Goal: Information Seeking & Learning: Check status

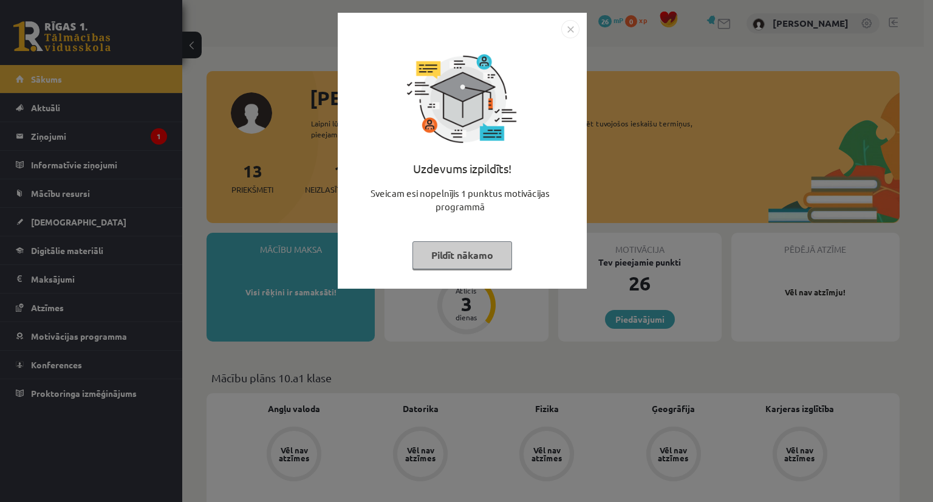
click at [578, 41] on div "Uzdevums izpildīts! Sveicam esi nopelnījis 1 punktus motivācijas programmā Pild…" at bounding box center [462, 159] width 234 height 243
click at [562, 32] on img "Close" at bounding box center [570, 29] width 18 height 18
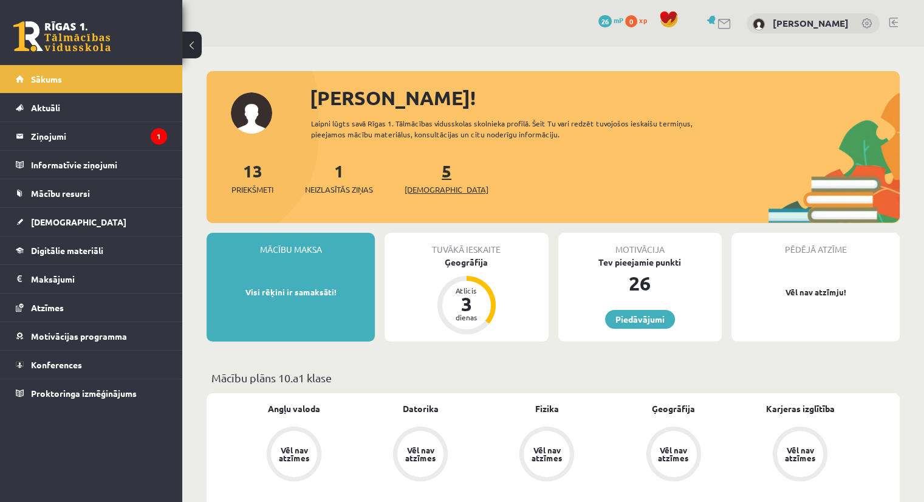
click at [442, 191] on span "[DEMOGRAPHIC_DATA]" at bounding box center [447, 189] width 84 height 12
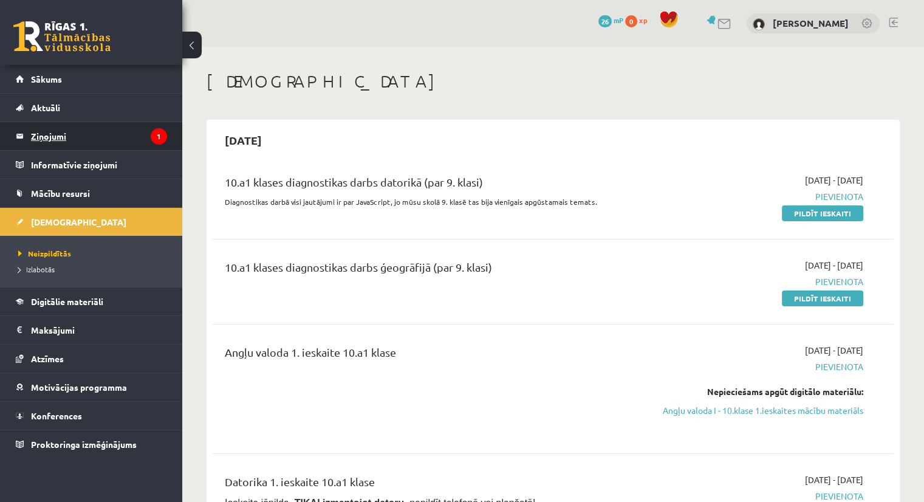
click at [95, 137] on legend "Ziņojumi 1" at bounding box center [99, 136] width 136 height 28
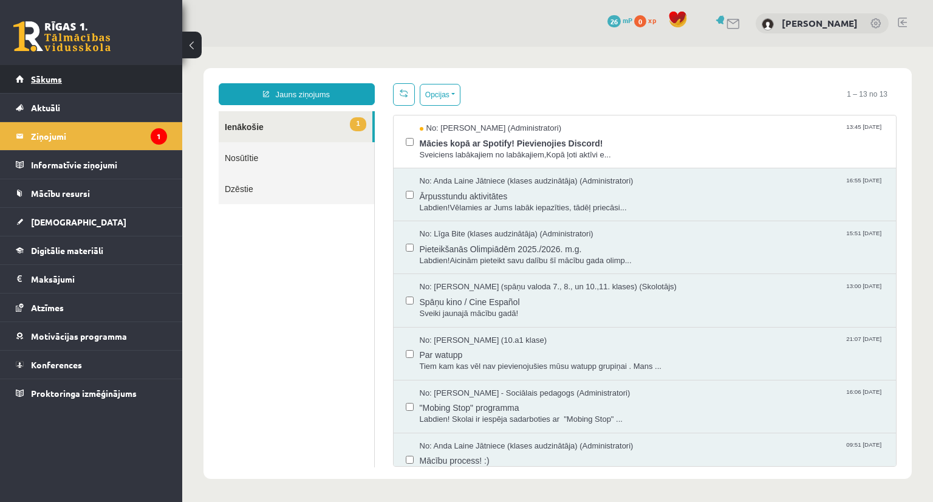
click at [63, 83] on link "Sākums" at bounding box center [91, 79] width 151 height 28
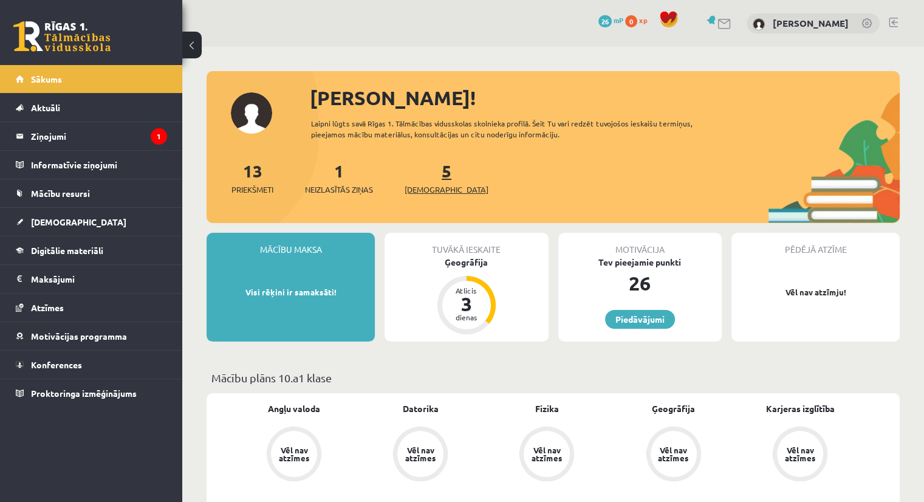
click at [420, 193] on span "[DEMOGRAPHIC_DATA]" at bounding box center [447, 189] width 84 height 12
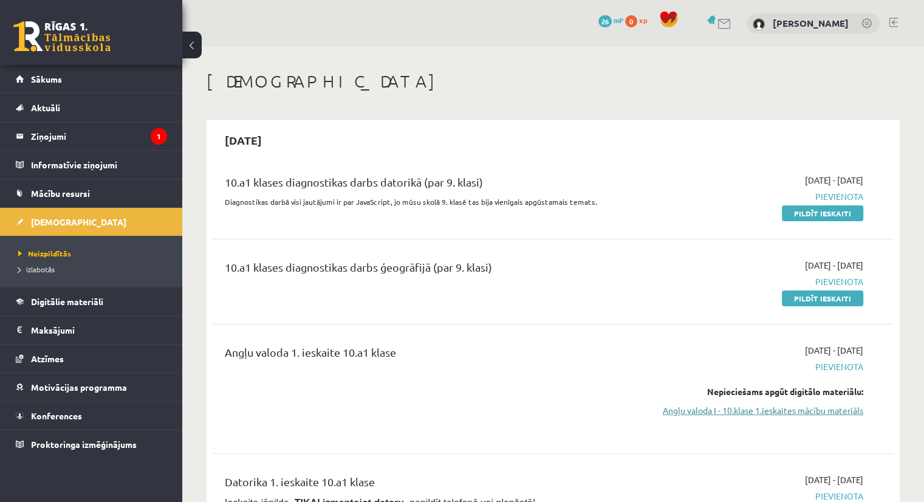
click at [802, 414] on link "Angļu valoda I - 10.klase 1.ieskaites mācību materiāls" at bounding box center [763, 410] width 200 height 13
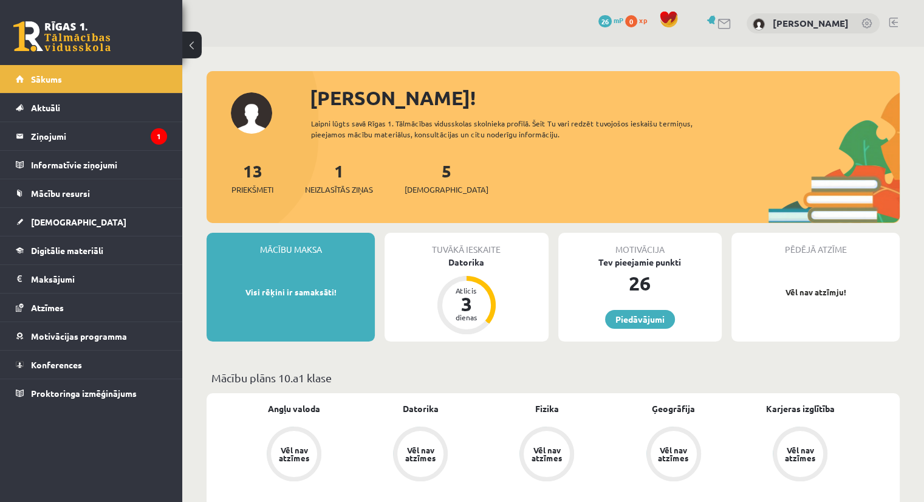
click at [866, 21] on link at bounding box center [867, 24] width 12 height 12
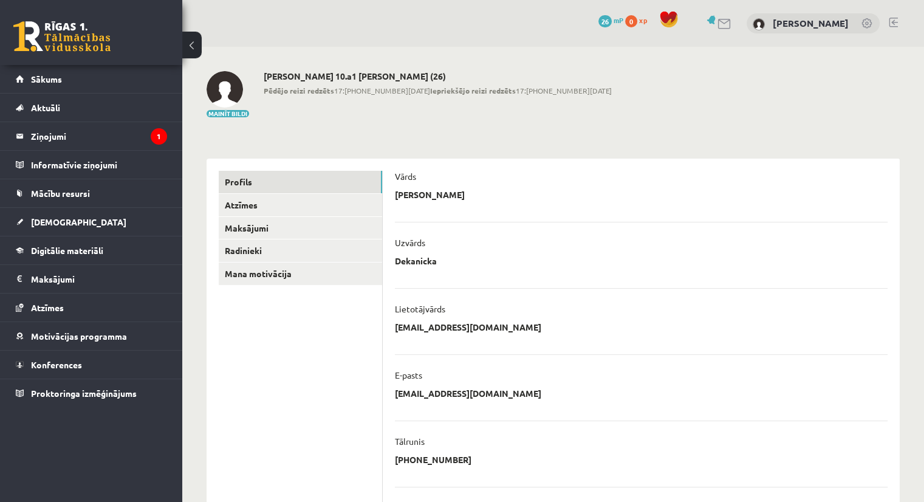
click at [890, 22] on link at bounding box center [893, 23] width 9 height 10
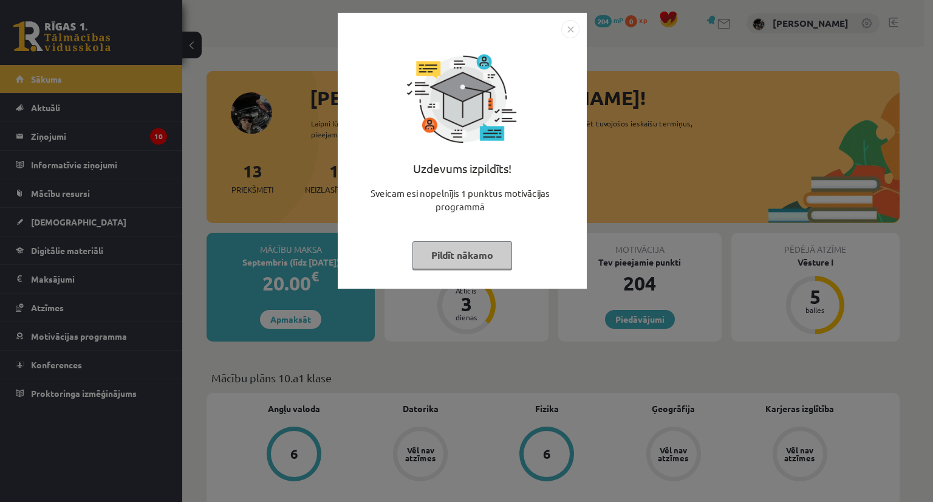
click at [482, 260] on button "Pildīt nākamo" at bounding box center [462, 255] width 100 height 28
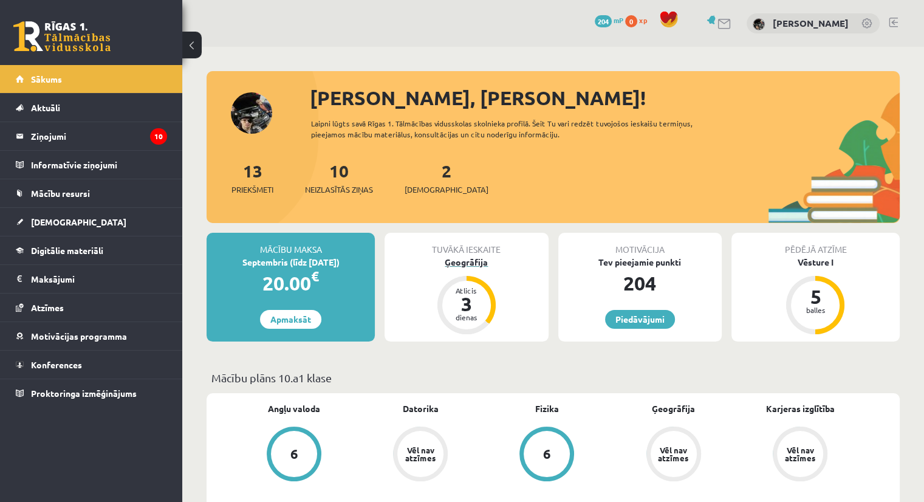
click at [463, 302] on div "3" at bounding box center [466, 303] width 36 height 19
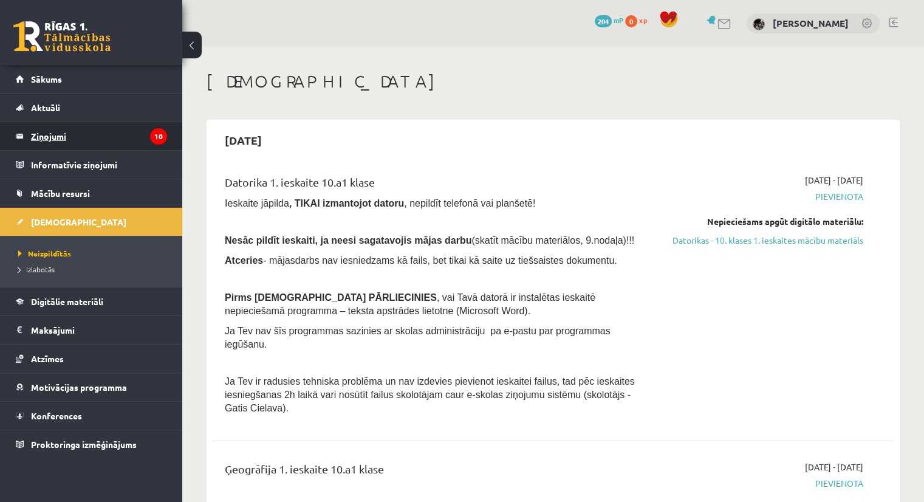
click at [94, 144] on legend "Ziņojumi 10" at bounding box center [99, 136] width 136 height 28
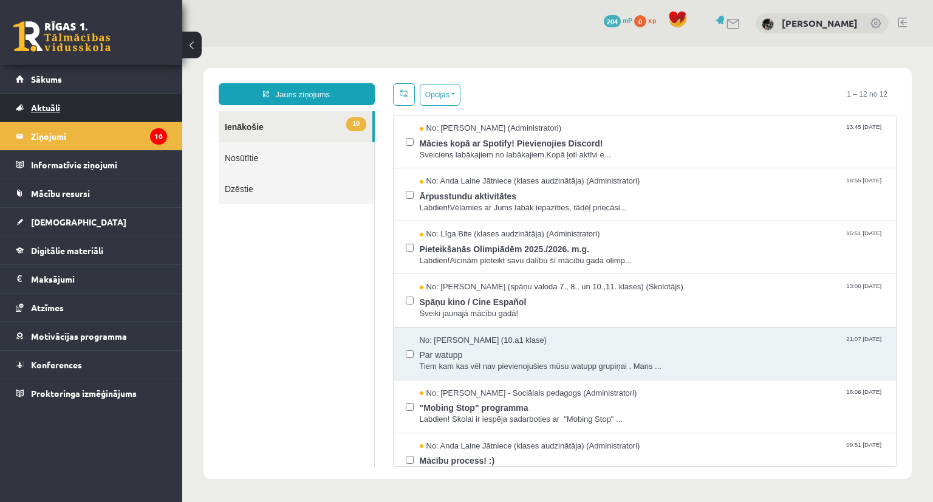
click at [61, 103] on link "Aktuāli" at bounding box center [91, 108] width 151 height 28
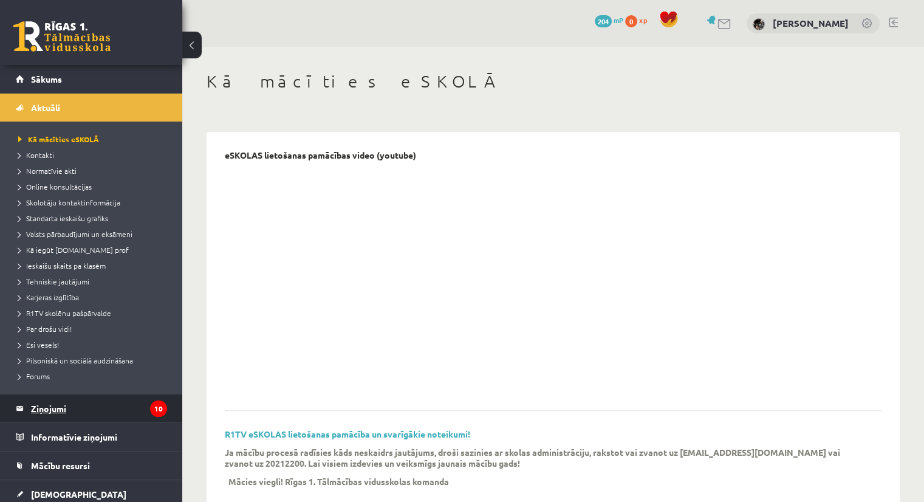
click at [61, 406] on legend "Ziņojumi 10" at bounding box center [99, 408] width 136 height 28
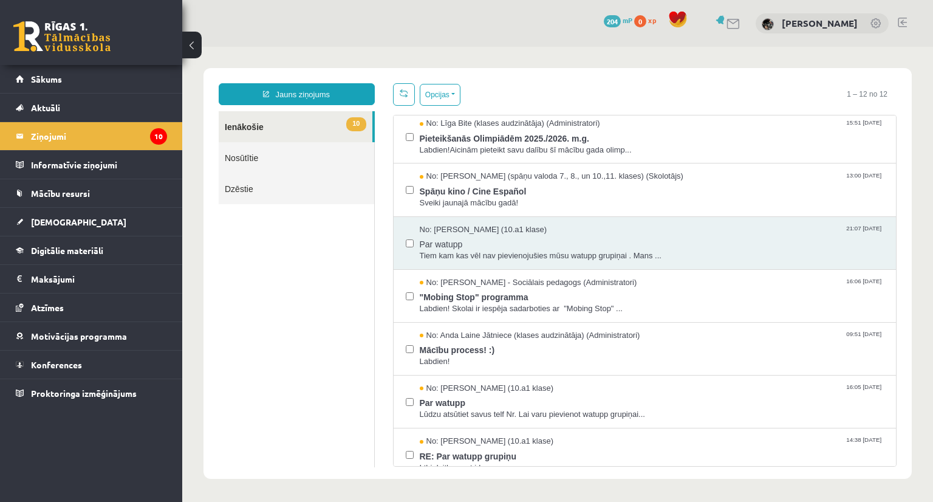
scroll to position [121, 0]
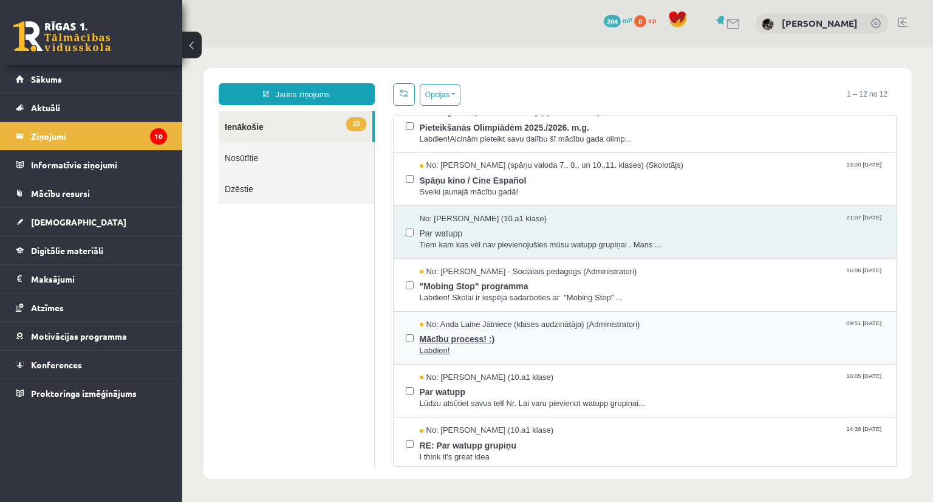
click at [459, 332] on span "Mācību process! :)" at bounding box center [652, 337] width 465 height 15
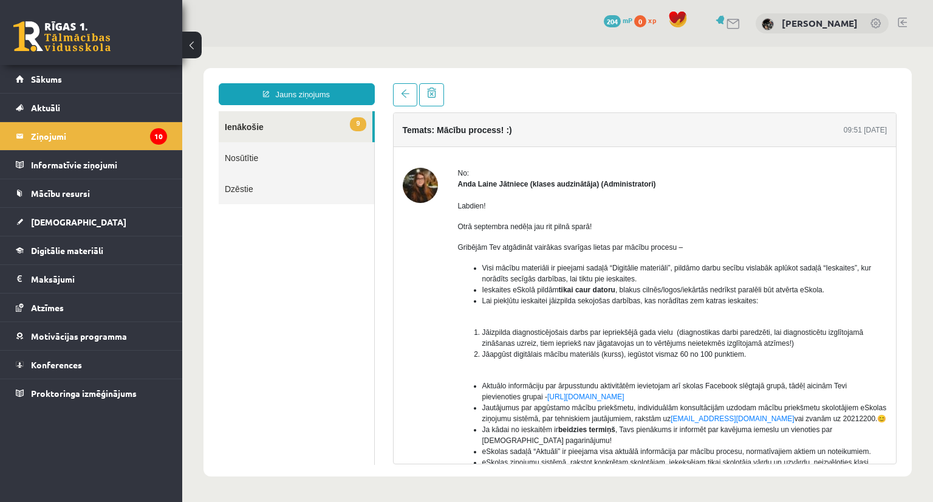
scroll to position [0, 0]
click at [83, 78] on link "Sākums" at bounding box center [91, 79] width 151 height 28
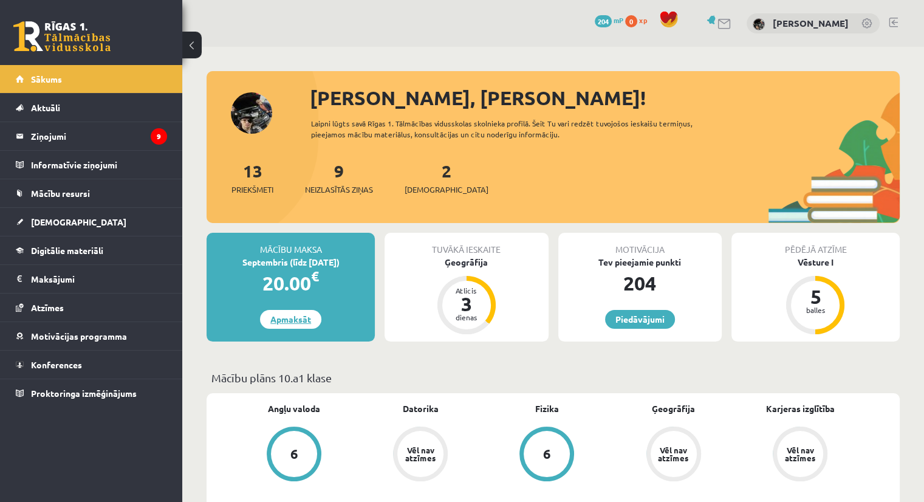
click at [302, 316] on link "Apmaksāt" at bounding box center [290, 319] width 61 height 19
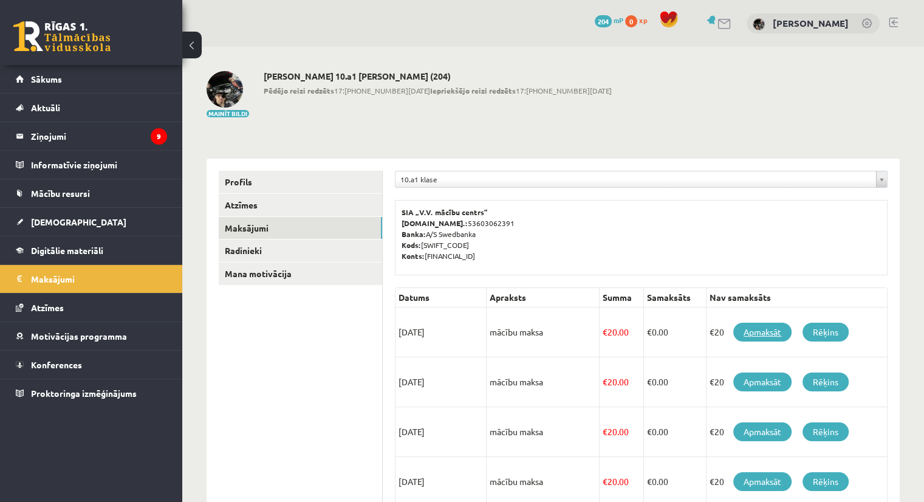
click at [761, 333] on link "Apmaksāt" at bounding box center [762, 332] width 58 height 19
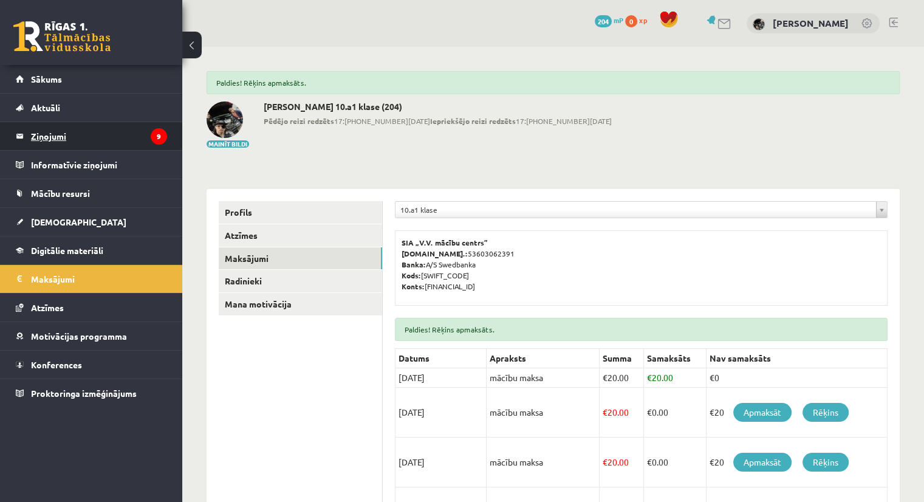
click at [142, 141] on legend "Ziņojumi 9" at bounding box center [99, 136] width 136 height 28
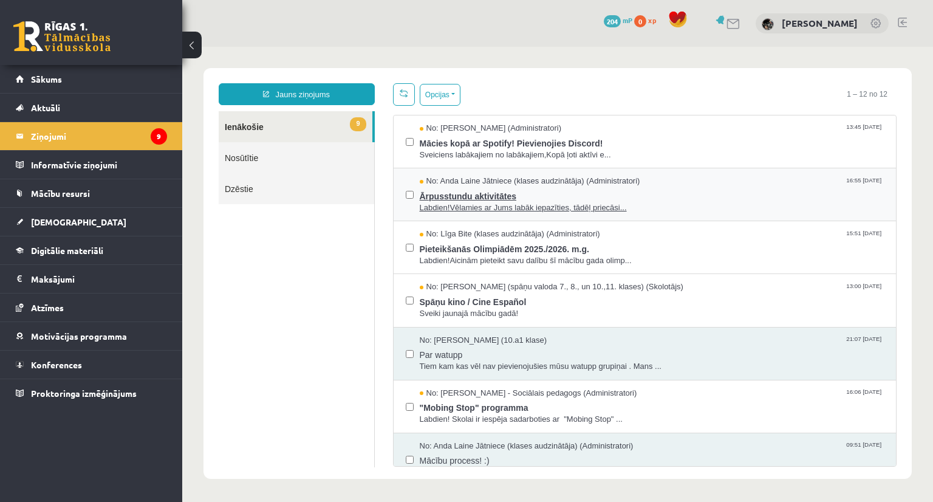
click at [485, 202] on span "Labdien!Vēlamies ar Jums labāk iepazīties, tādēļ priecāsi..." at bounding box center [652, 208] width 465 height 12
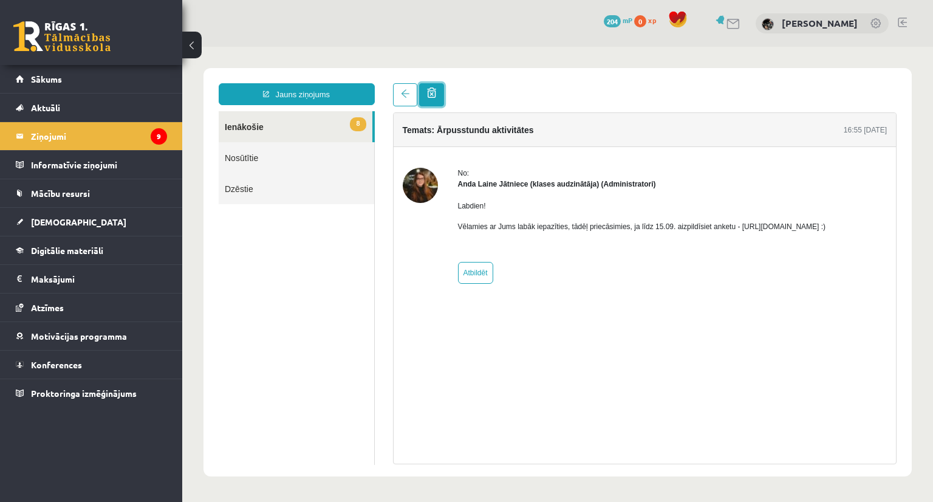
click at [432, 95] on span at bounding box center [431, 92] width 9 height 10
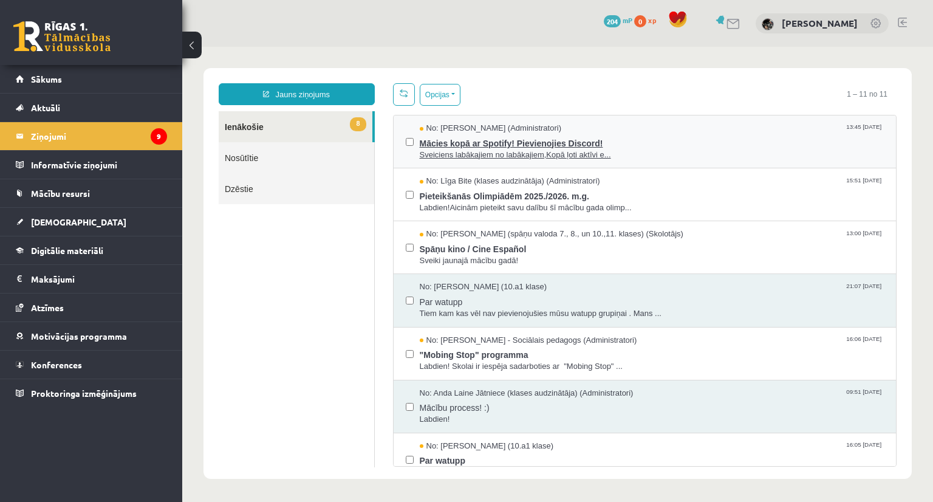
click at [435, 142] on span "Mācies kopā ar Spotify! Pievienojies Discord!" at bounding box center [652, 141] width 465 height 15
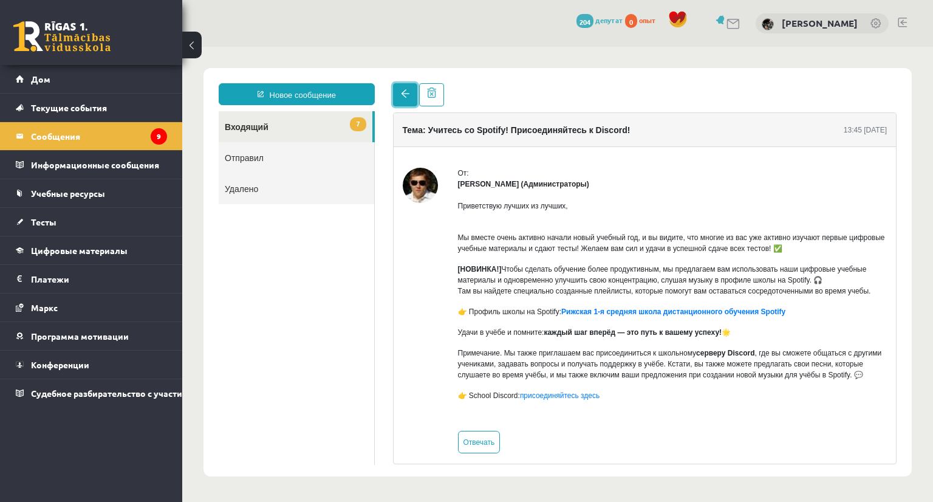
click at [406, 95] on span at bounding box center [405, 93] width 9 height 9
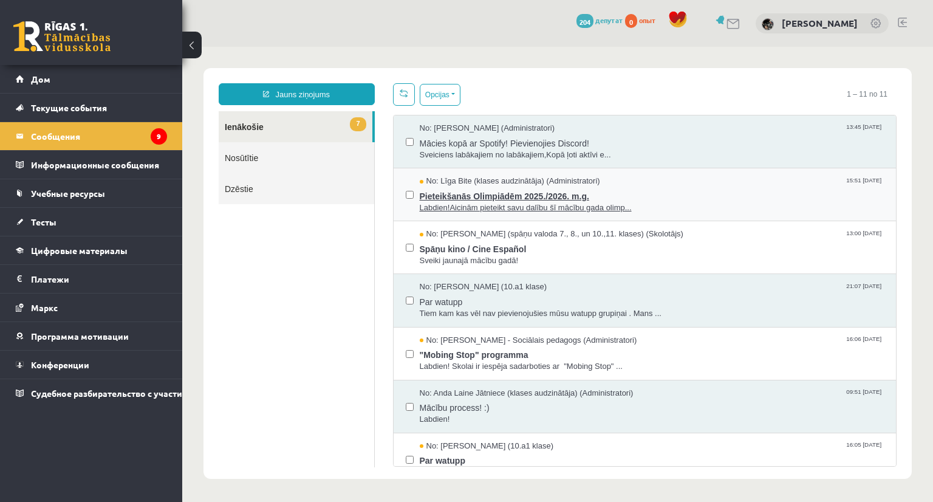
click at [497, 197] on span "Pieteikšanās Olimpiādēm 2025./2026. m.g." at bounding box center [652, 194] width 465 height 15
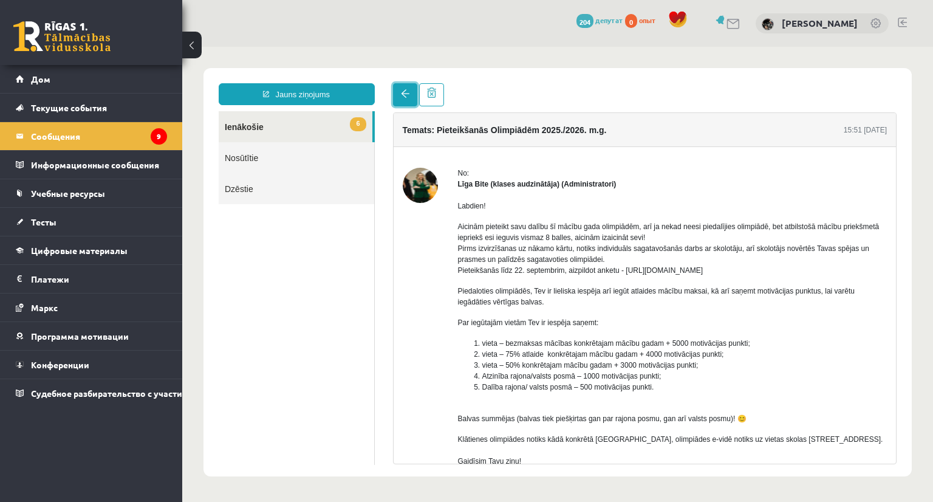
click at [397, 100] on link at bounding box center [405, 94] width 24 height 23
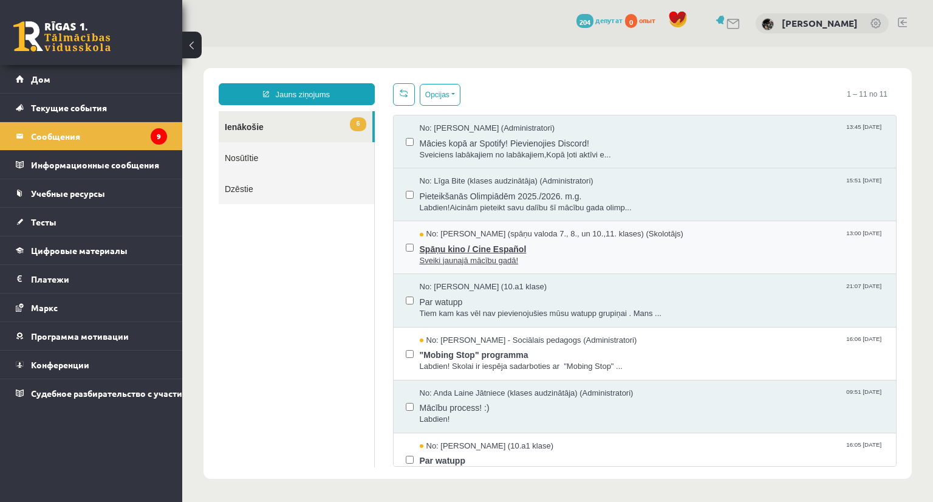
click at [473, 241] on span "Spāņu kino / Cine Español" at bounding box center [652, 247] width 465 height 15
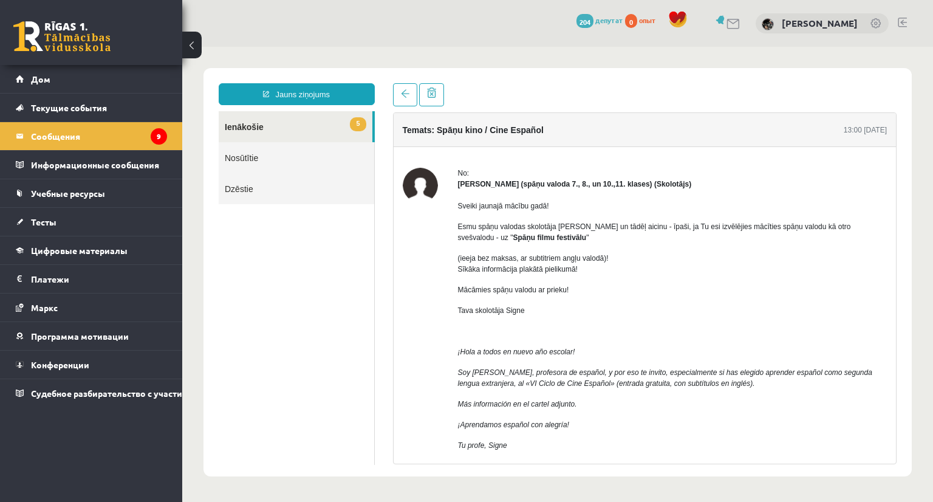
click at [758, 99] on div at bounding box center [645, 94] width 504 height 23
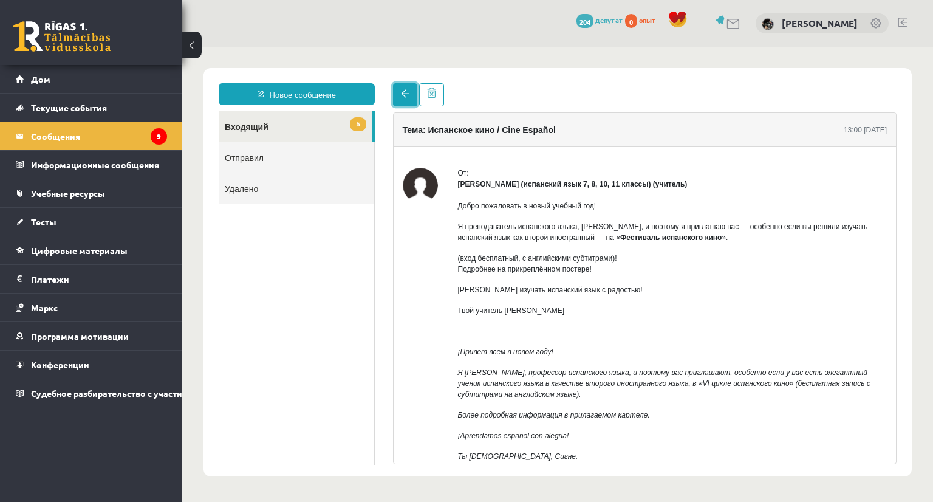
click at [401, 92] on span at bounding box center [405, 93] width 9 height 9
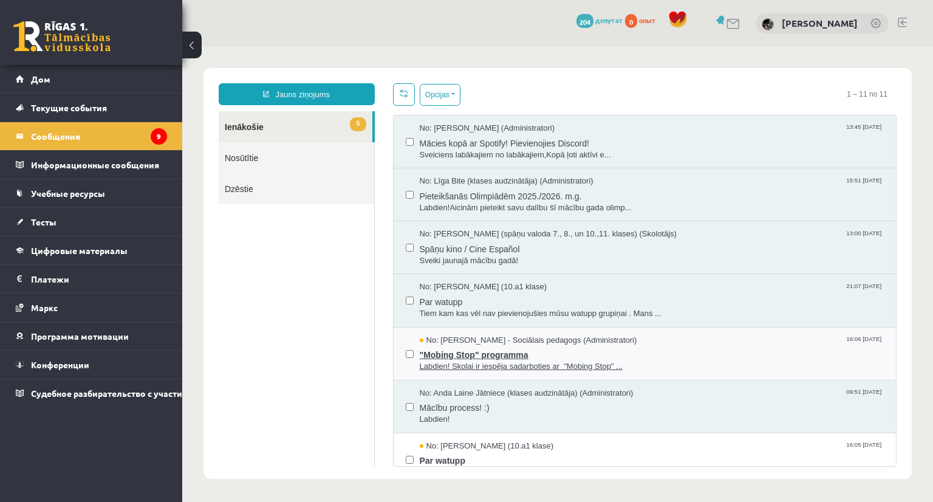
click at [487, 362] on span "Labdien! Skolai ir iespēja sadarboties ar "Mobing Stop" ..." at bounding box center [652, 367] width 465 height 12
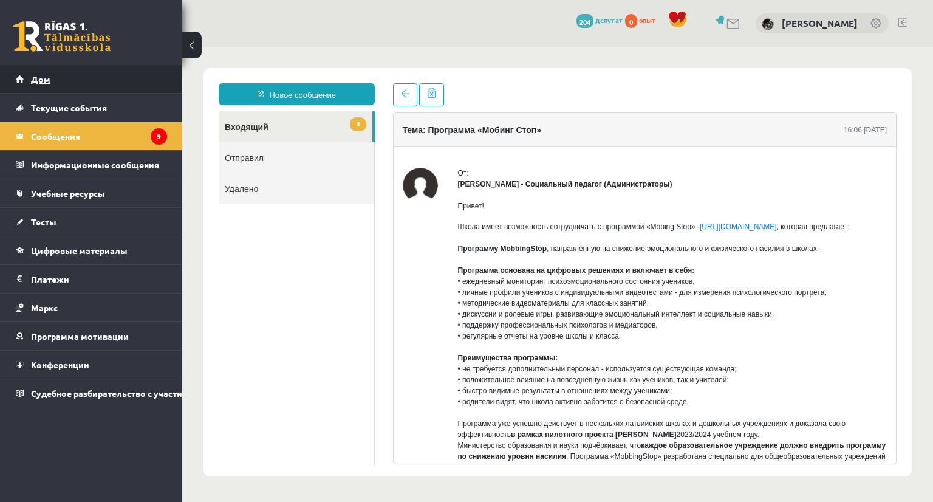
click at [51, 78] on link "Дом" at bounding box center [91, 79] width 151 height 28
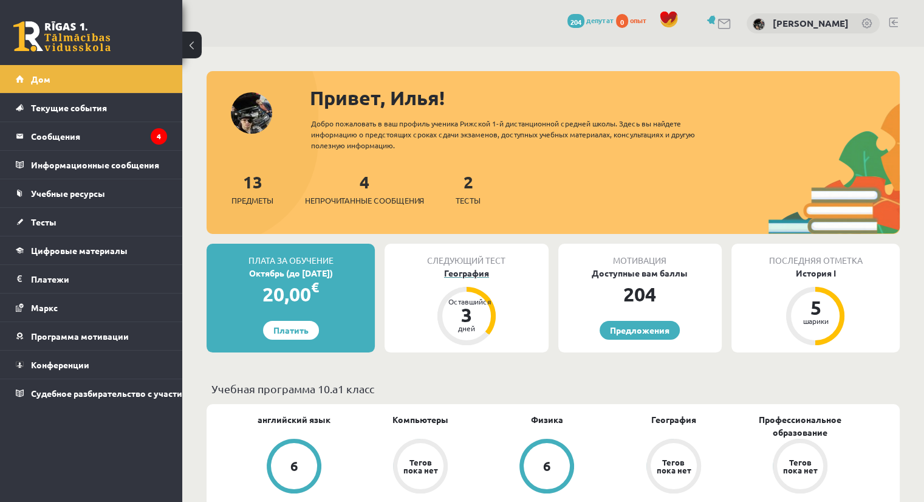
click at [479, 299] on font "Оставшийся" at bounding box center [469, 301] width 43 height 10
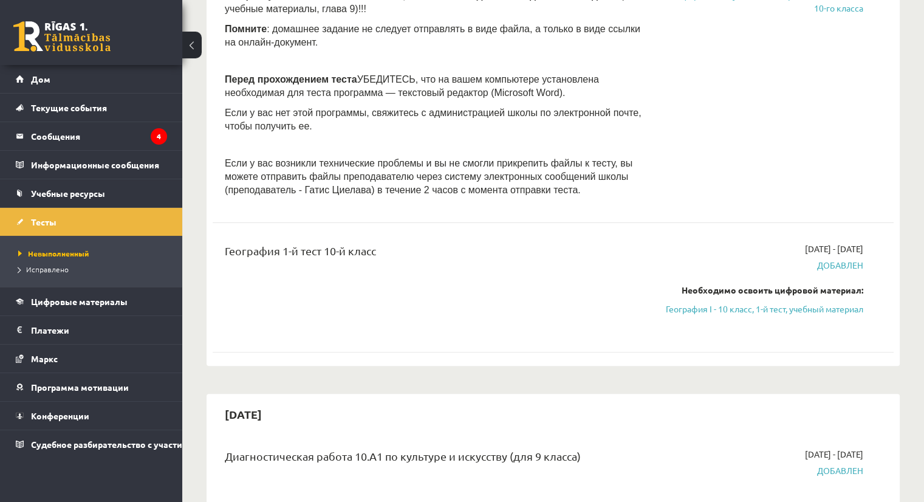
scroll to position [425, 0]
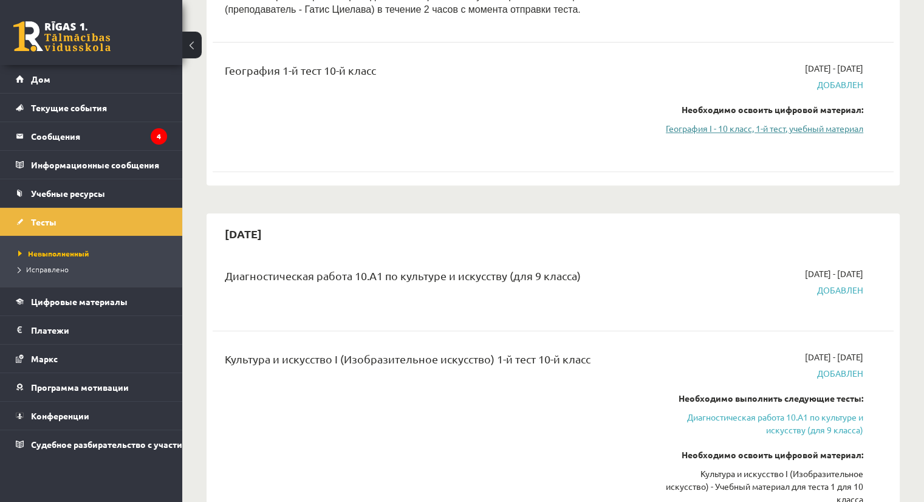
click at [768, 129] on font "География I - 10 класс, 1-й тест, учебный материал" at bounding box center [764, 128] width 197 height 11
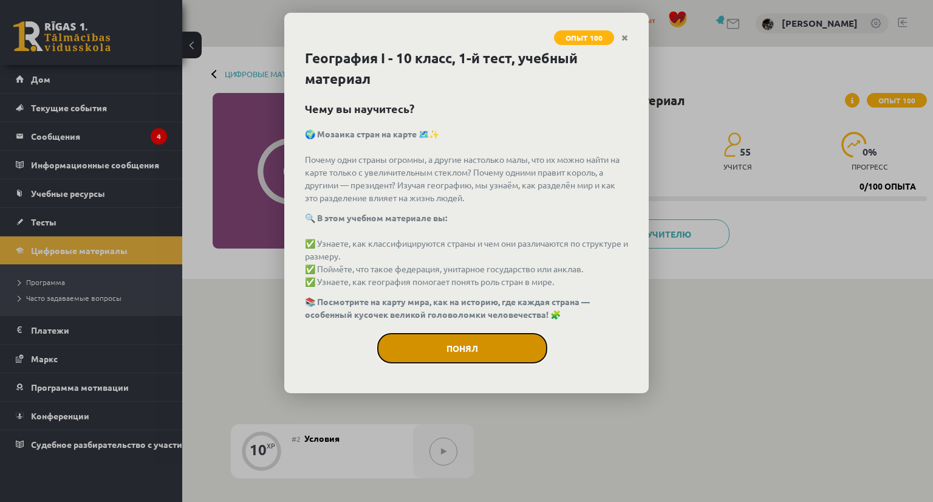
click at [481, 340] on button "Понял" at bounding box center [462, 348] width 170 height 30
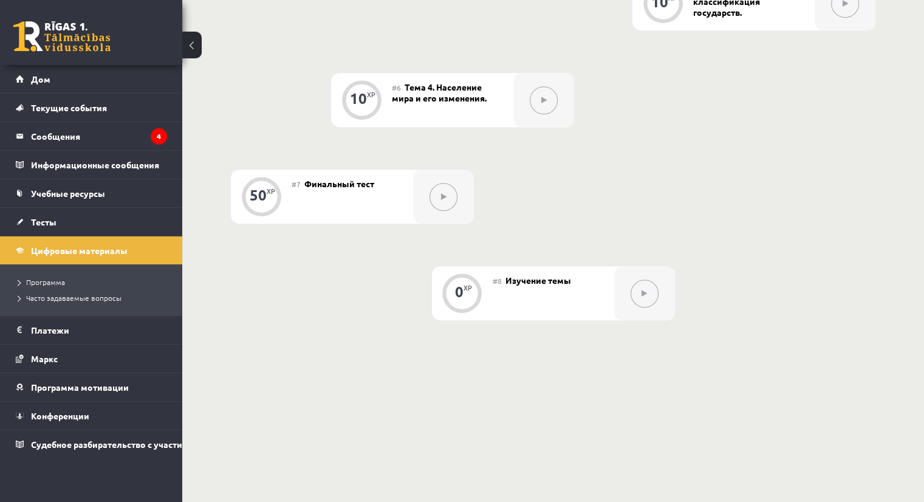
scroll to position [729, 0]
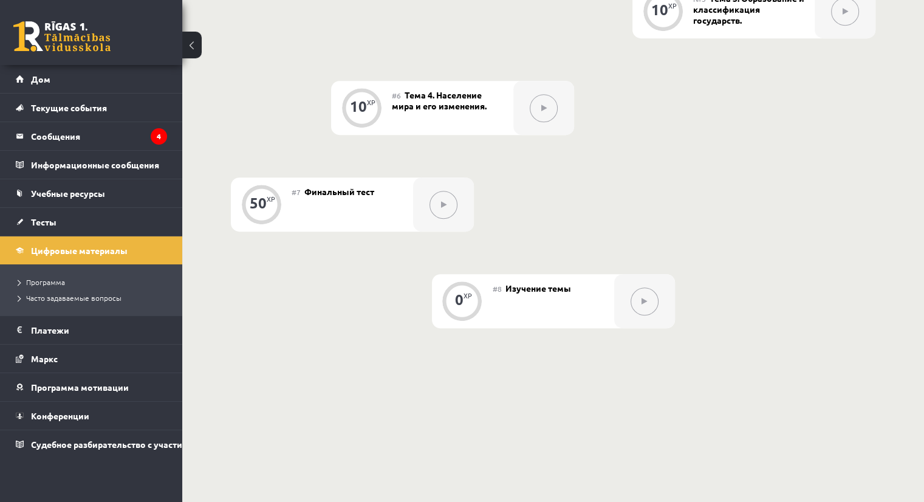
click at [644, 302] on icon at bounding box center [643, 301] width 5 height 7
click at [433, 190] on div at bounding box center [443, 204] width 61 height 54
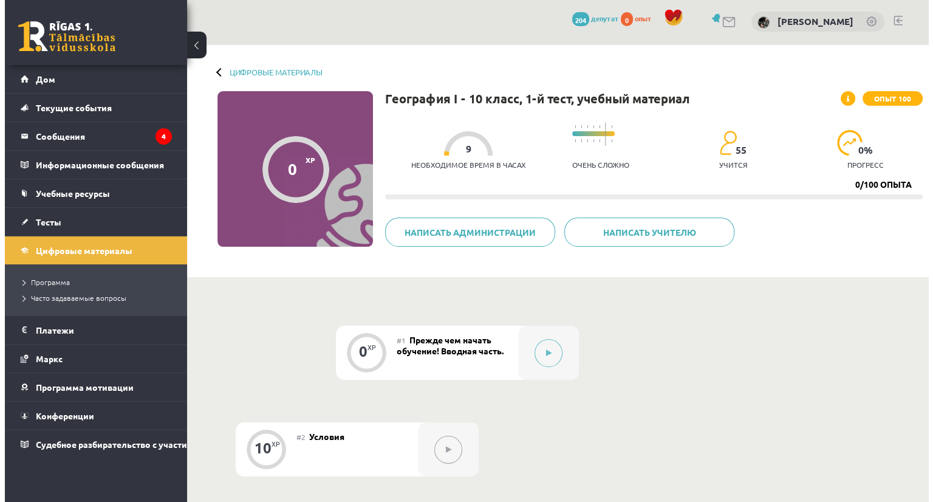
scroll to position [0, 0]
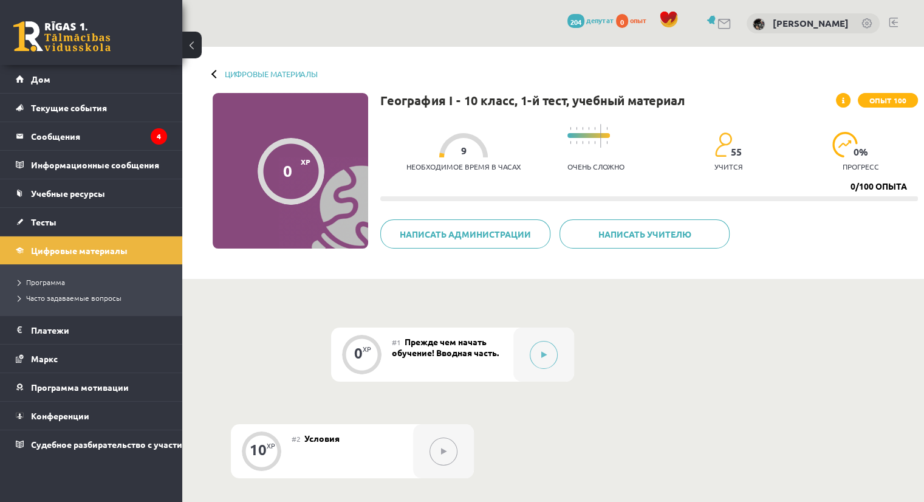
click at [211, 75] on div "Цифровые материалы 0 XP Опыт 100 0/100 опыта География I - 10 класс, 1-й тест, …" at bounding box center [553, 163] width 742 height 232
click at [214, 70] on div at bounding box center [215, 73] width 9 height 9
click at [135, 132] on legend "Сообщения 4" at bounding box center [99, 136] width 136 height 28
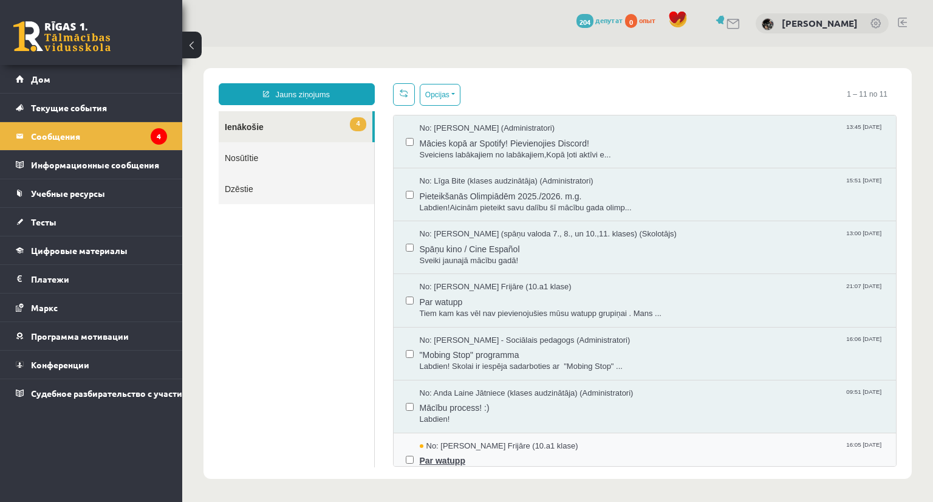
click at [483, 443] on span "No: Evija Aija Frijāre (10.a1 klase)" at bounding box center [499, 446] width 159 height 12
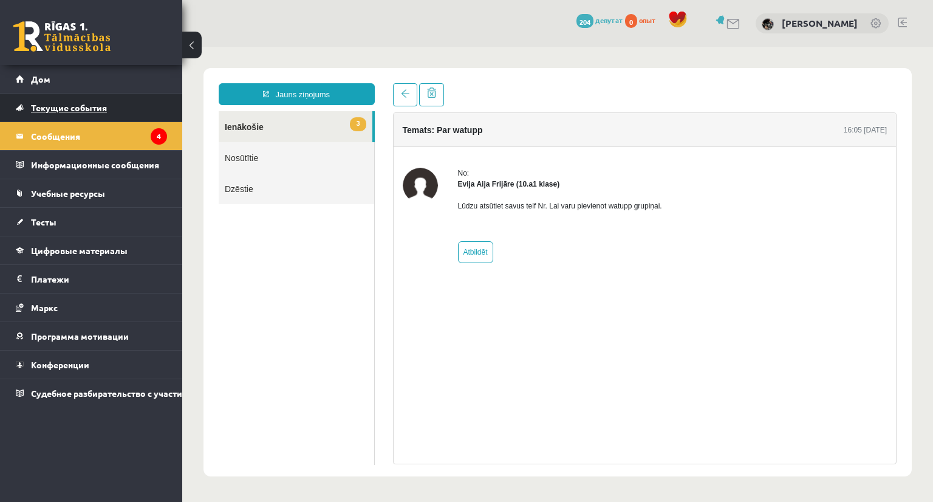
click at [66, 105] on font "Текущие события" at bounding box center [69, 107] width 76 height 11
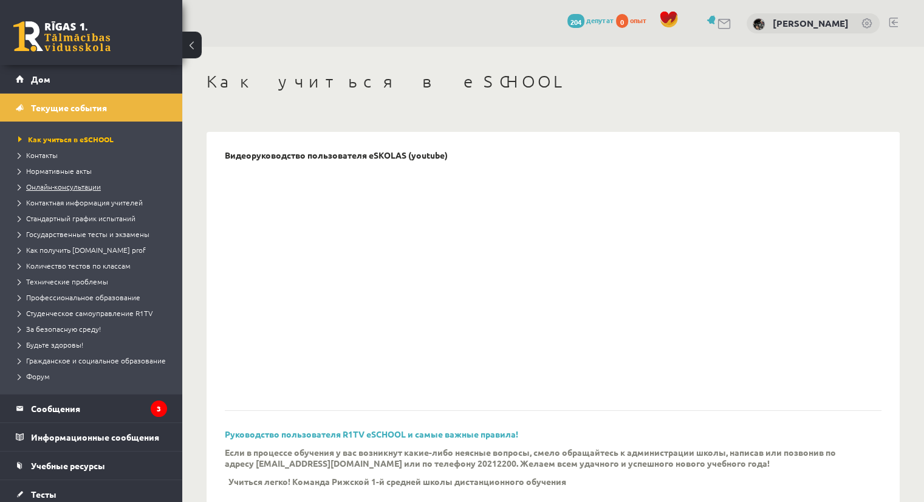
click at [78, 186] on font "Онлайн-консультации" at bounding box center [63, 187] width 75 height 10
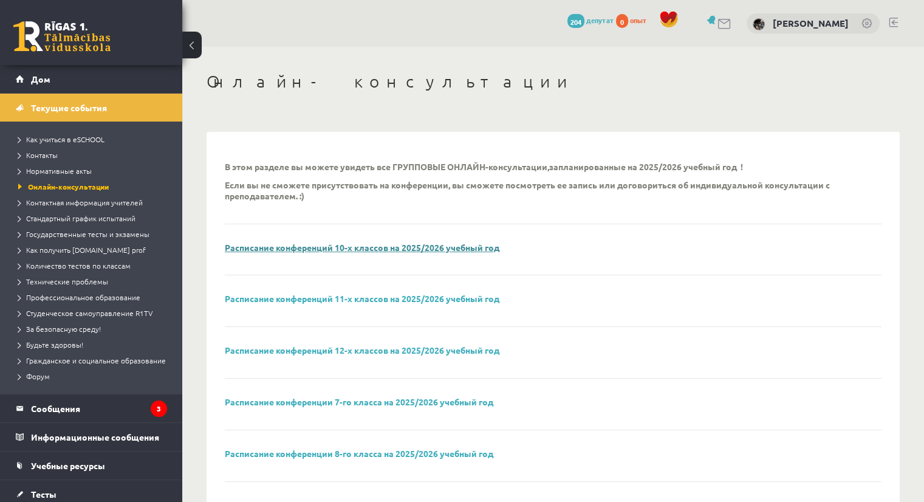
click at [328, 248] on font "Расписание конференций 10-х классов на 2025/2026 учебный год" at bounding box center [362, 247] width 275 height 11
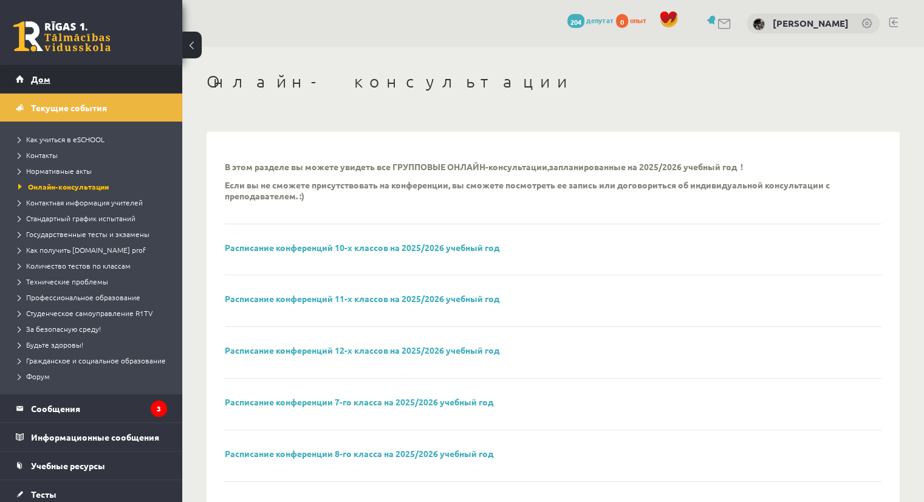
click at [28, 80] on link "Дом" at bounding box center [91, 79] width 151 height 28
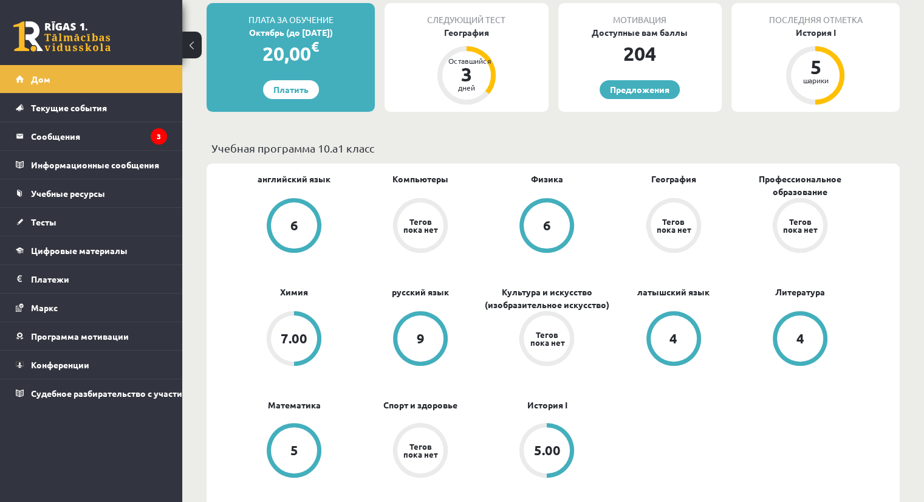
scroll to position [248, 0]
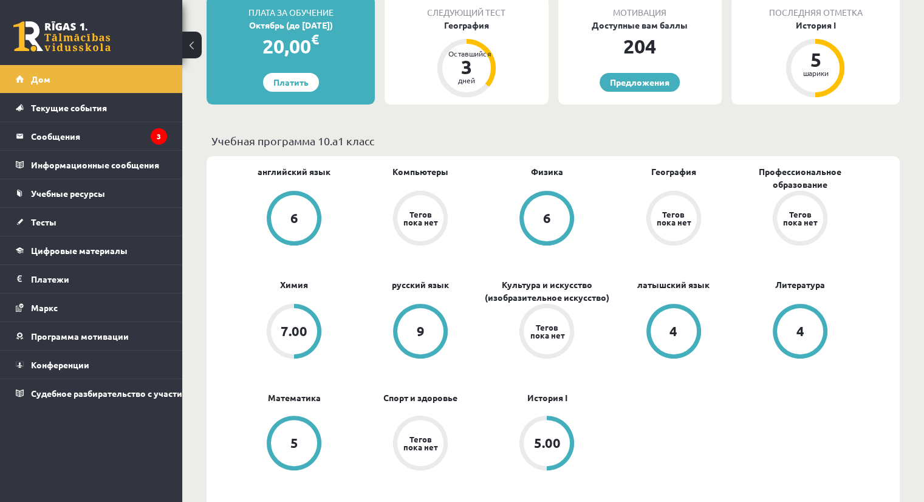
click at [668, 215] on font "Тегов пока нет" at bounding box center [674, 218] width 34 height 18
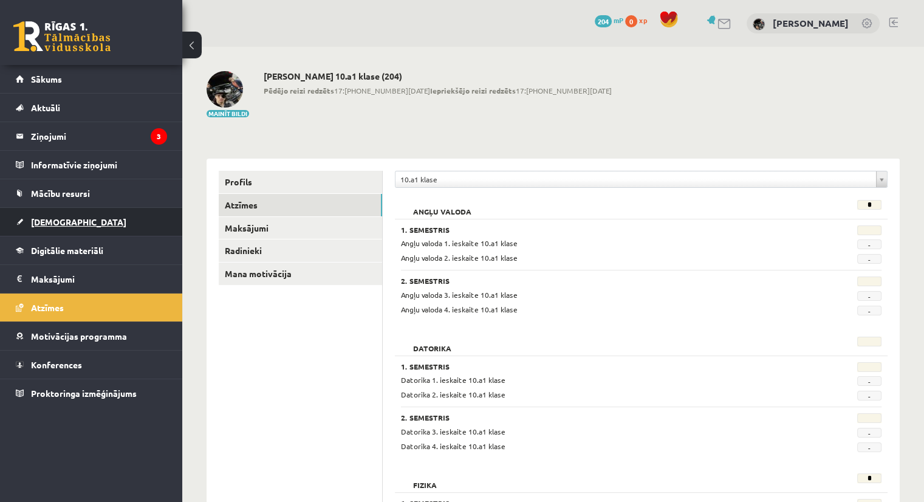
click at [43, 217] on span "[DEMOGRAPHIC_DATA]" at bounding box center [78, 221] width 95 height 11
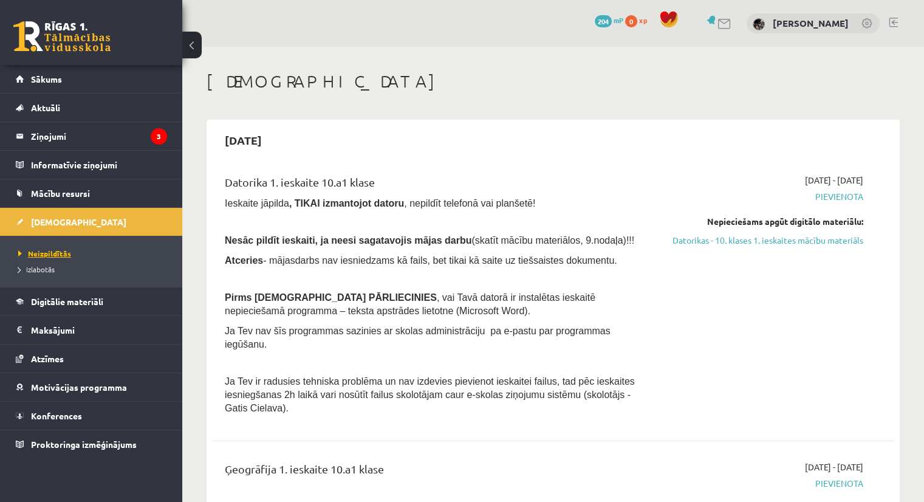
click at [68, 251] on span "Neizpildītās" at bounding box center [44, 253] width 53 height 10
click at [41, 265] on span "Izlabotās" at bounding box center [36, 269] width 36 height 10
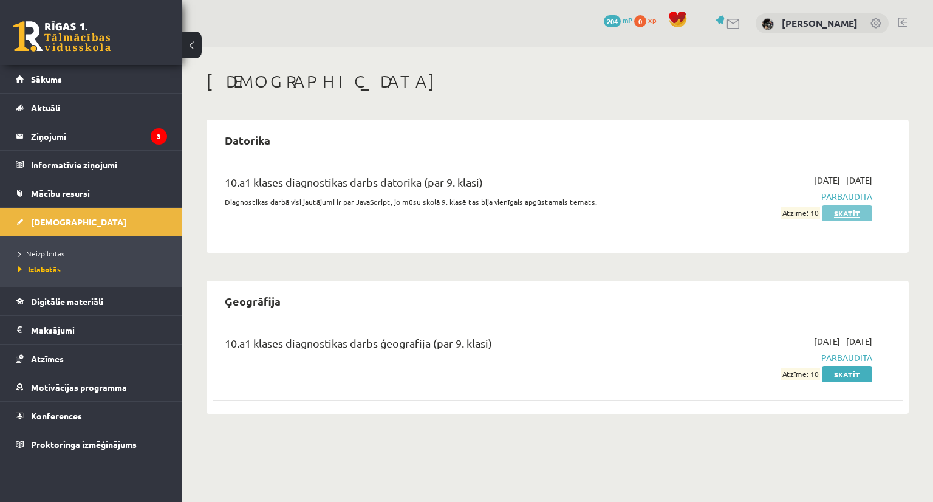
click at [845, 217] on link "Skatīt" at bounding box center [847, 213] width 50 height 16
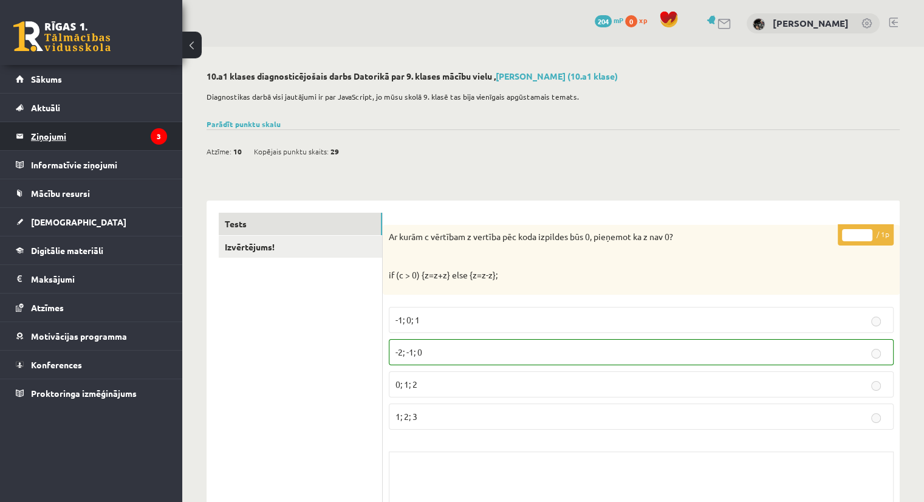
click at [94, 137] on legend "Ziņojumi 3" at bounding box center [99, 136] width 136 height 28
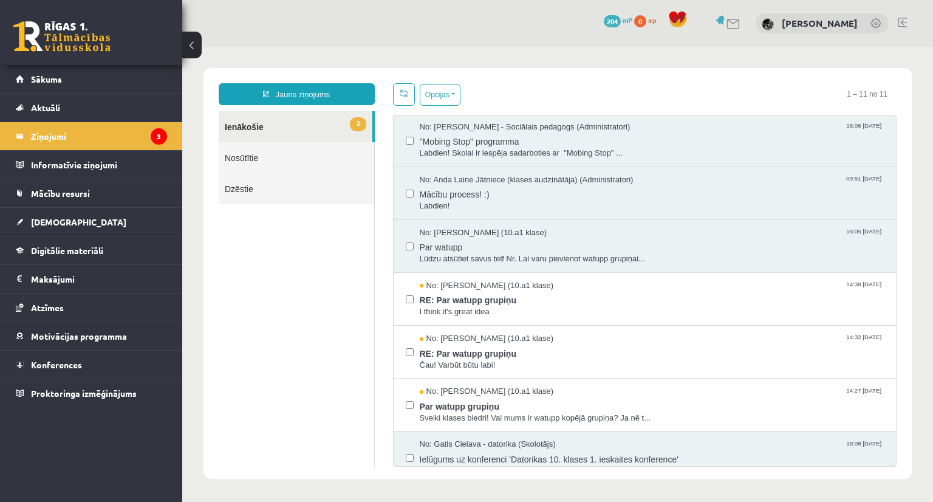
scroll to position [230, 0]
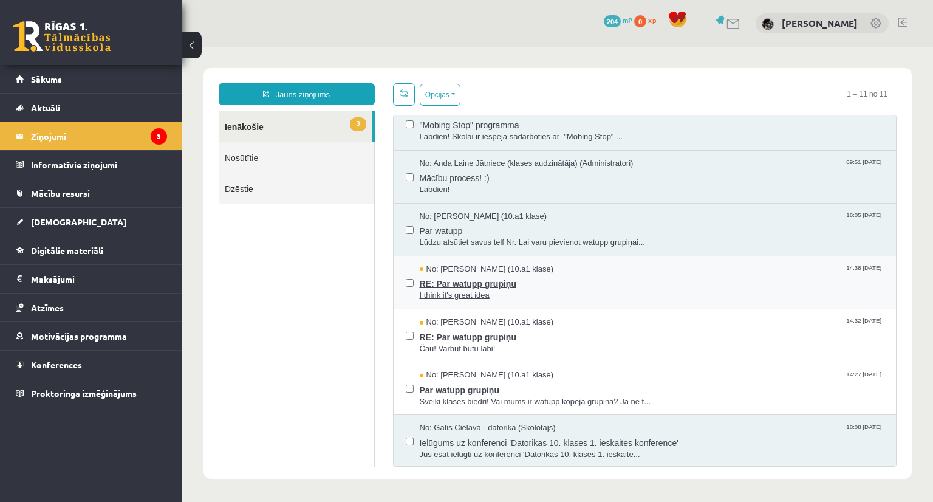
click at [488, 281] on span "RE: Par watupp grupiņu" at bounding box center [652, 282] width 465 height 15
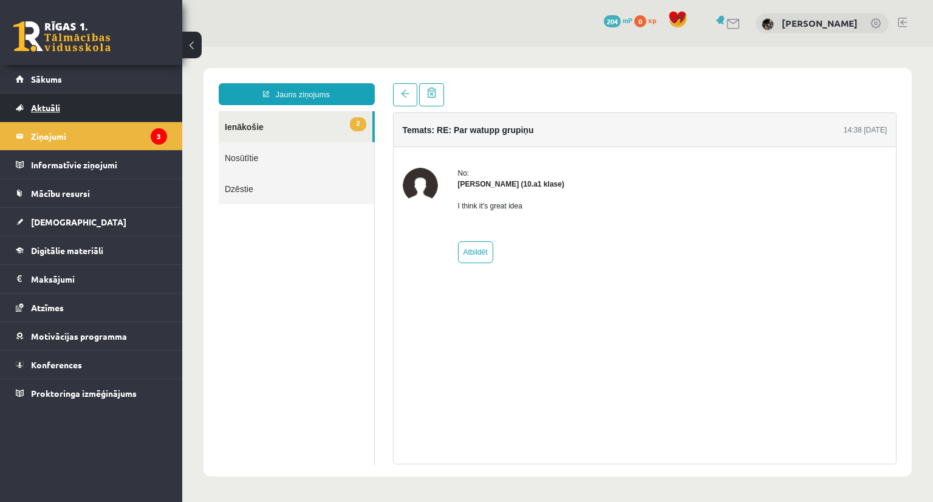
scroll to position [0, 0]
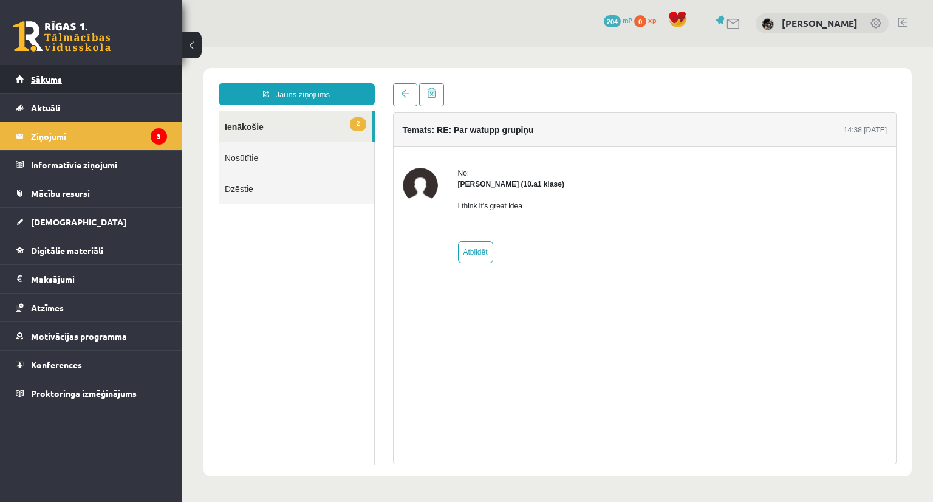
click at [55, 76] on span "Sākums" at bounding box center [46, 78] width 31 height 11
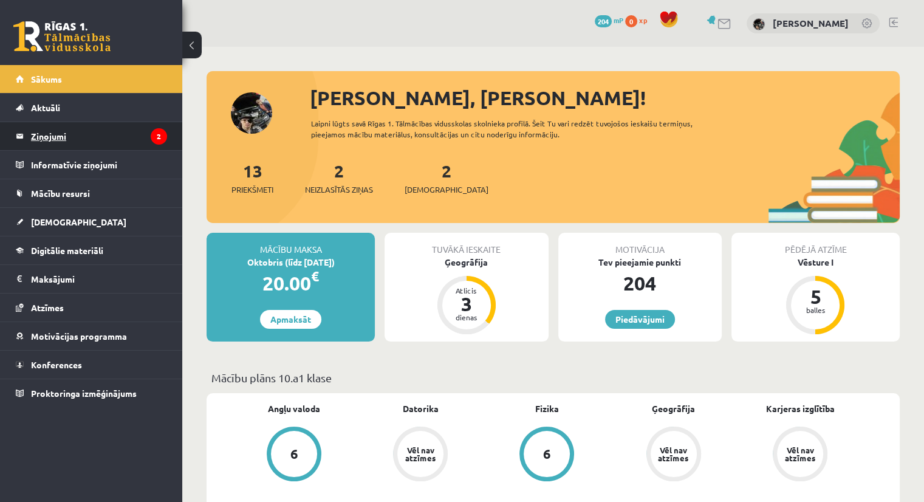
click at [78, 131] on legend "Ziņojumi 2" at bounding box center [99, 136] width 136 height 28
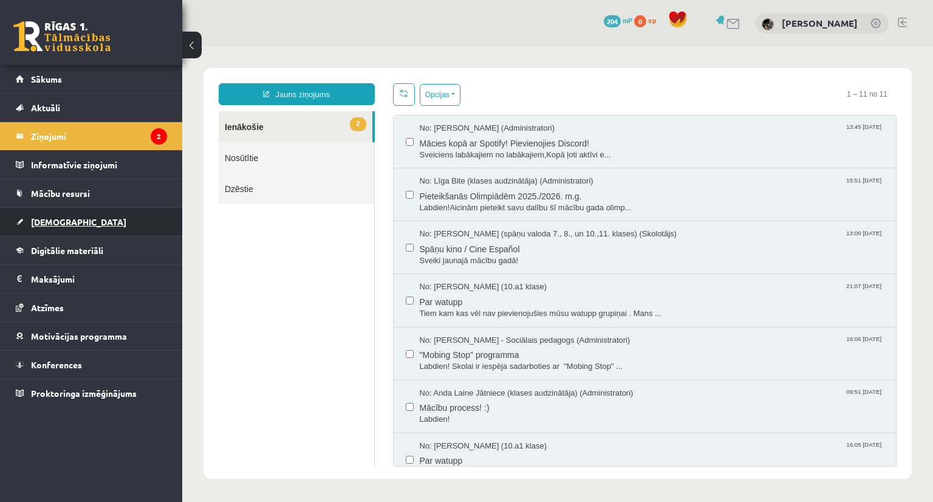
click at [66, 214] on link "[DEMOGRAPHIC_DATA]" at bounding box center [91, 222] width 151 height 28
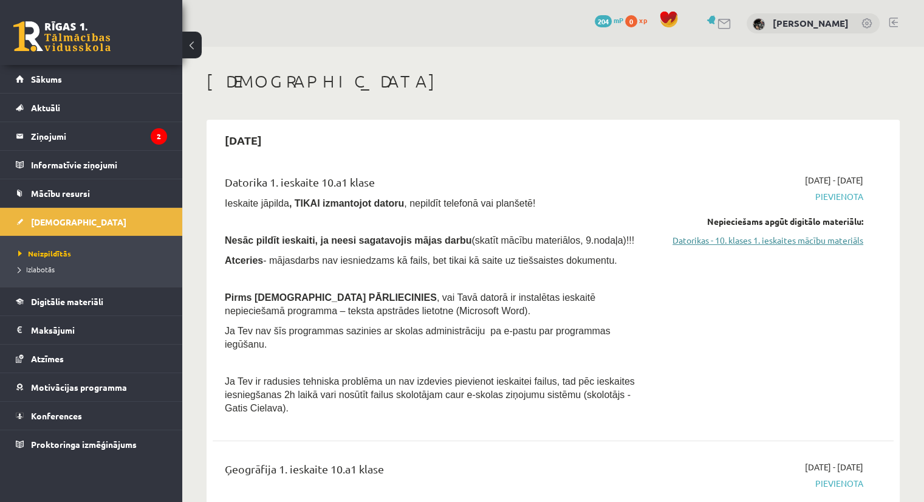
click at [774, 238] on link "Datorikas - 10. klases 1. ieskaites mācību materiāls" at bounding box center [763, 240] width 200 height 13
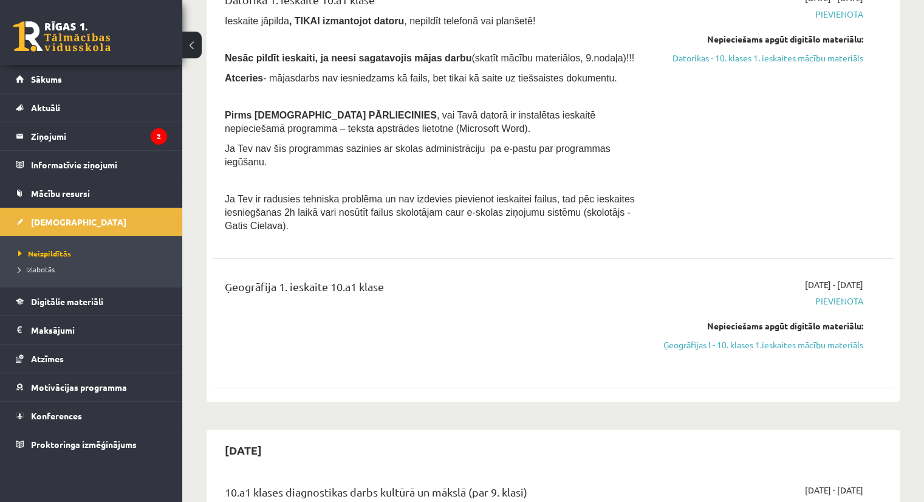
scroll to position [425, 0]
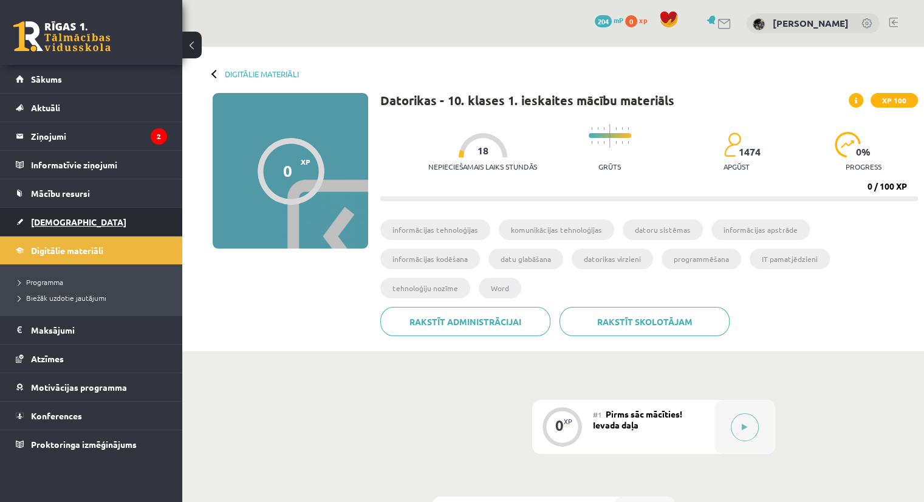
click at [69, 217] on link "[DEMOGRAPHIC_DATA]" at bounding box center [91, 222] width 151 height 28
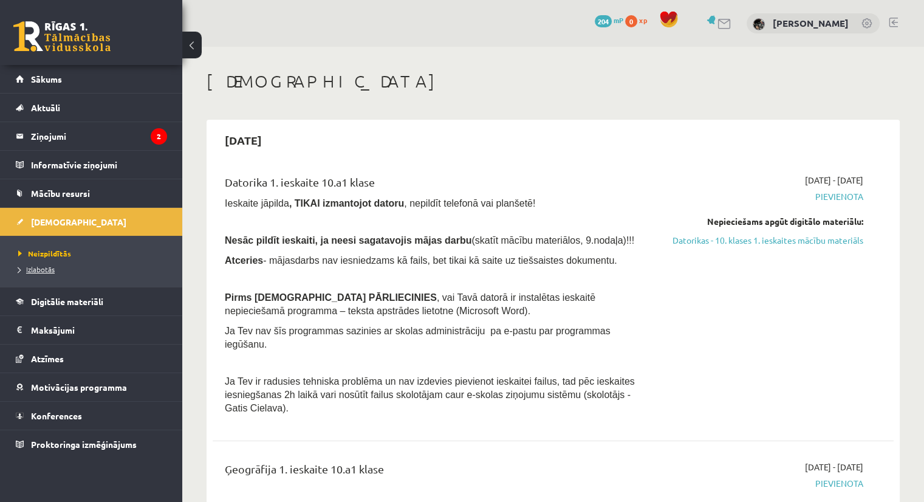
click at [44, 267] on span "Izlabotās" at bounding box center [36, 269] width 36 height 10
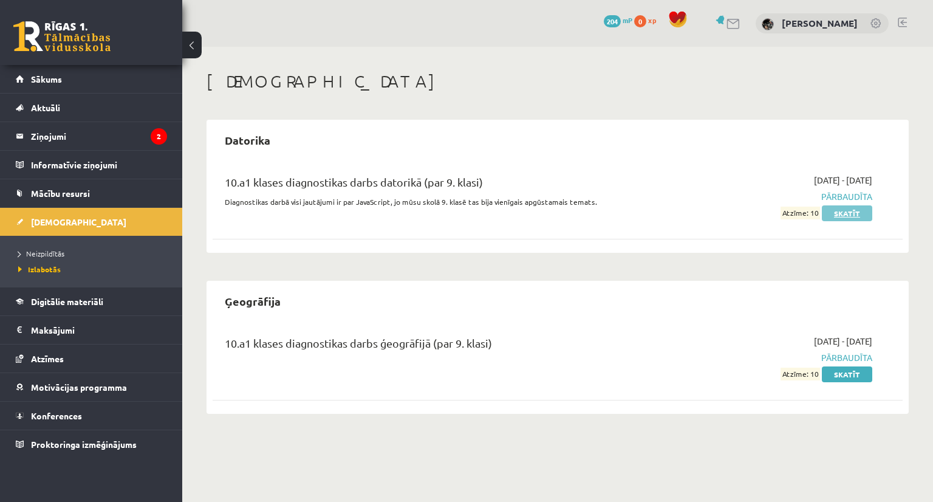
click at [862, 213] on link "Skatīt" at bounding box center [847, 213] width 50 height 16
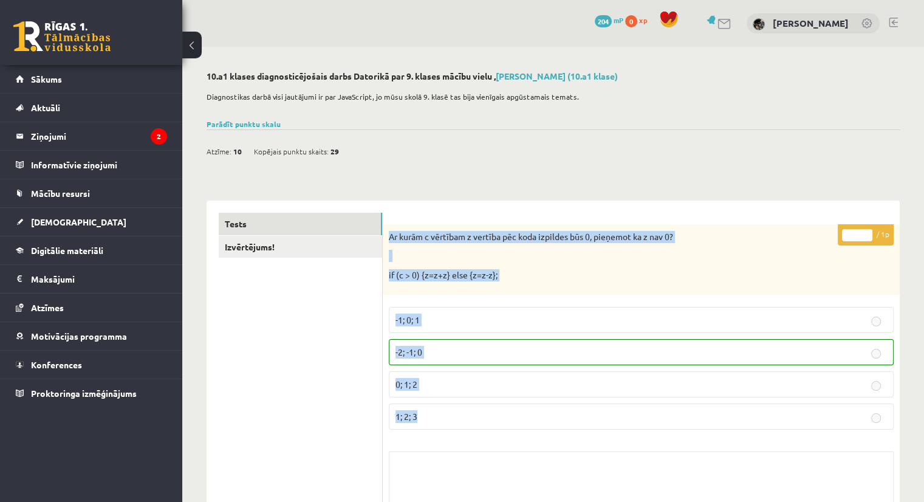
drag, startPoint x: 389, startPoint y: 228, endPoint x: 473, endPoint y: 412, distance: 202.2
click at [473, 412] on div "* / 1p Ar kurām c vērtībam z vertība pēc koda izpildes būs 0, pieņemot ka z nav…" at bounding box center [641, 402] width 517 height 354
copy div "Ar kurām c vērtībam z vertība pēc koda izpildes būs 0, pieņemot ka z nav 0? if …"
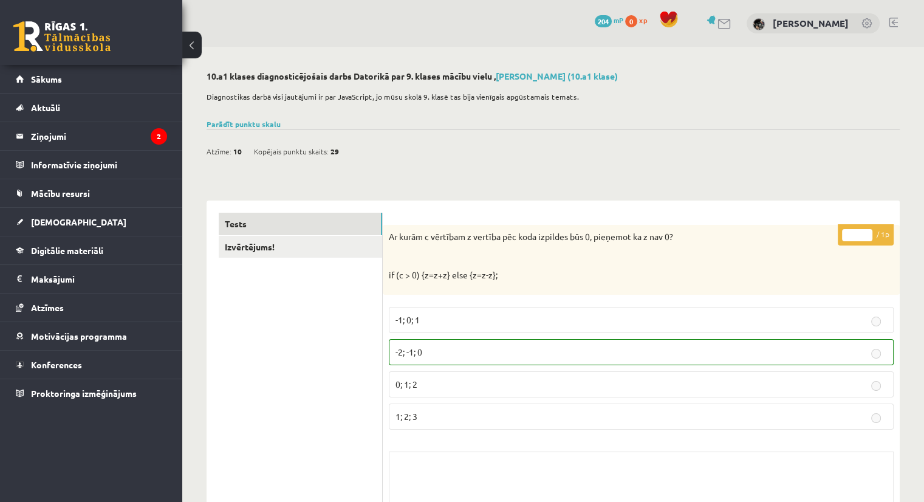
click at [566, 156] on div "Atzīme: 10 Kopējais punktu skaits: 29" at bounding box center [553, 144] width 693 height 31
click at [133, 134] on legend "Ziņojumi 2" at bounding box center [99, 136] width 136 height 28
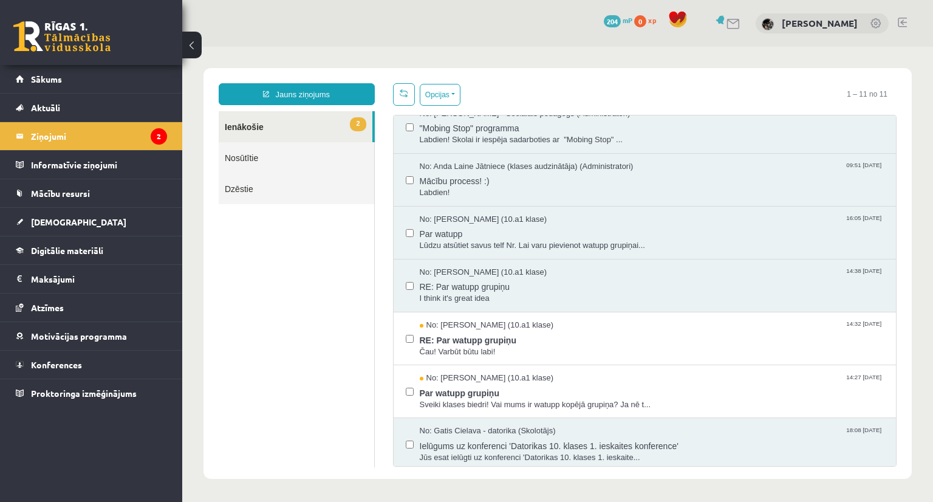
scroll to position [230, 0]
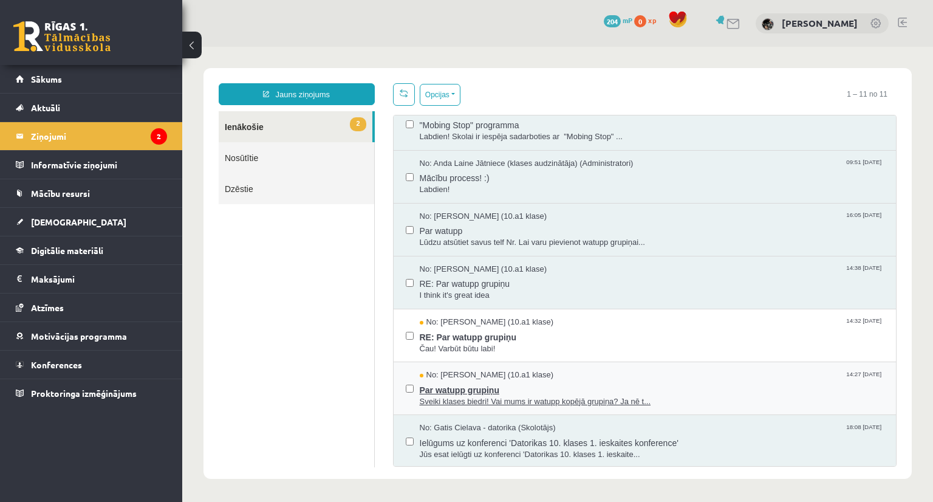
click at [439, 385] on span "Par watupp grupiņu" at bounding box center [652, 388] width 465 height 15
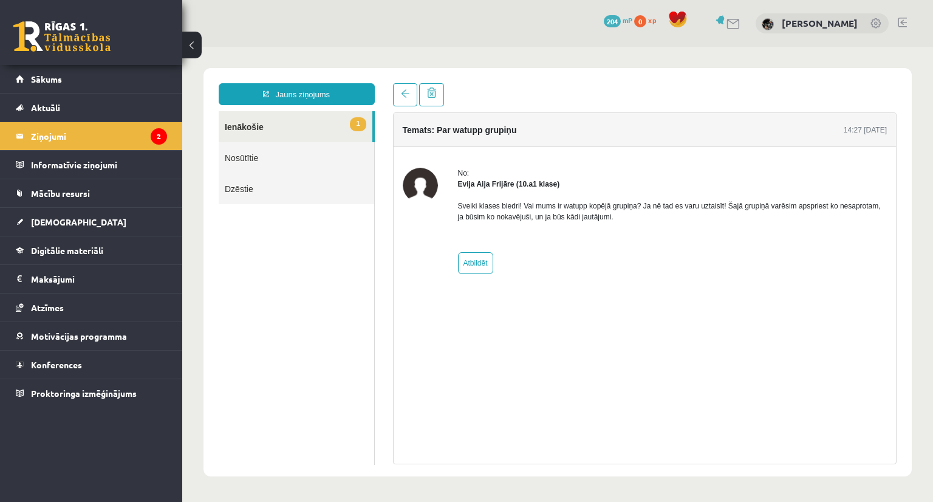
scroll to position [0, 0]
click at [119, 140] on legend "Ziņojumi 2" at bounding box center [99, 136] width 136 height 28
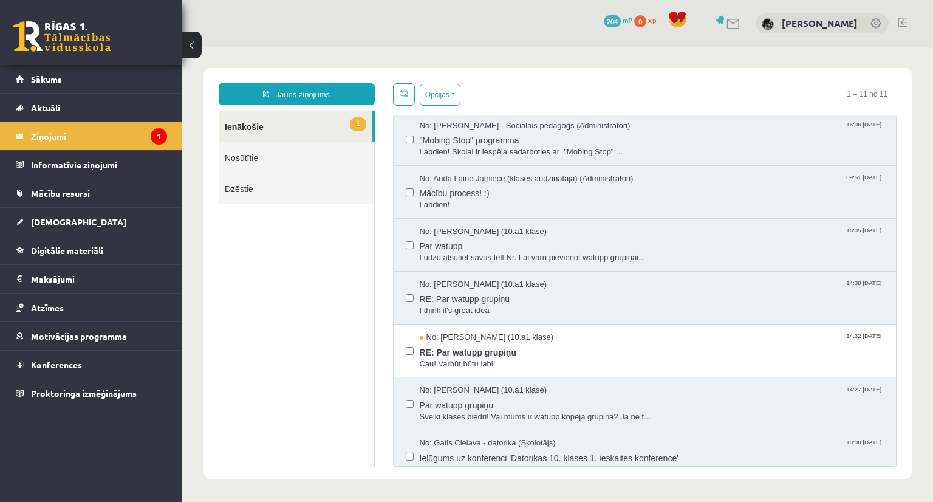
scroll to position [227, 0]
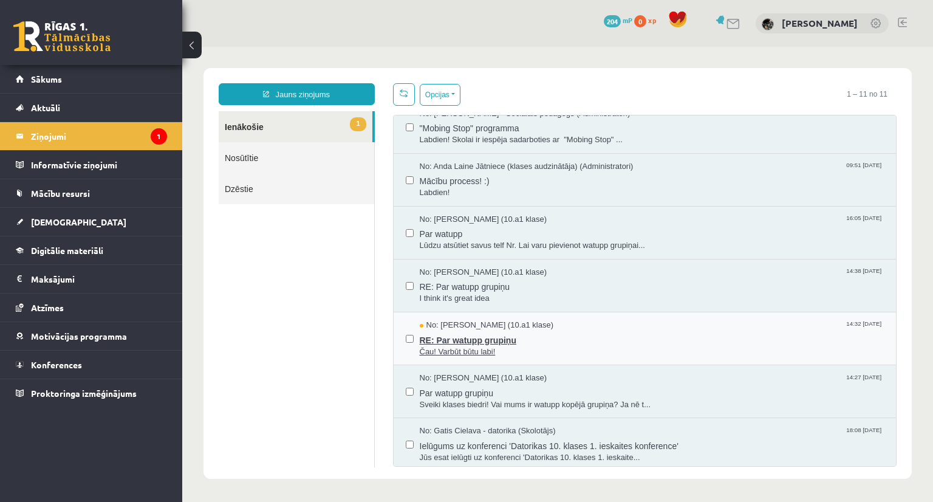
click at [457, 346] on span "Čau! Varbūt būtu labi!" at bounding box center [652, 352] width 465 height 12
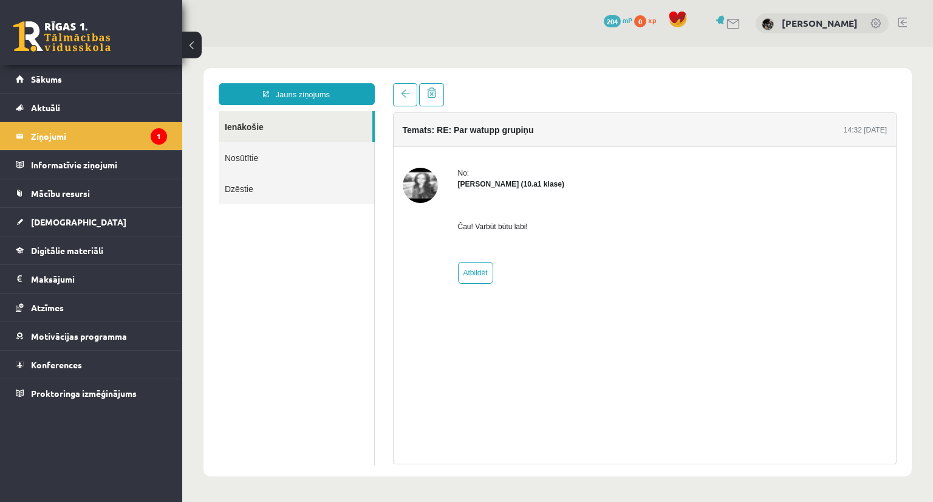
scroll to position [0, 0]
click at [120, 76] on link "Sākums" at bounding box center [91, 79] width 151 height 28
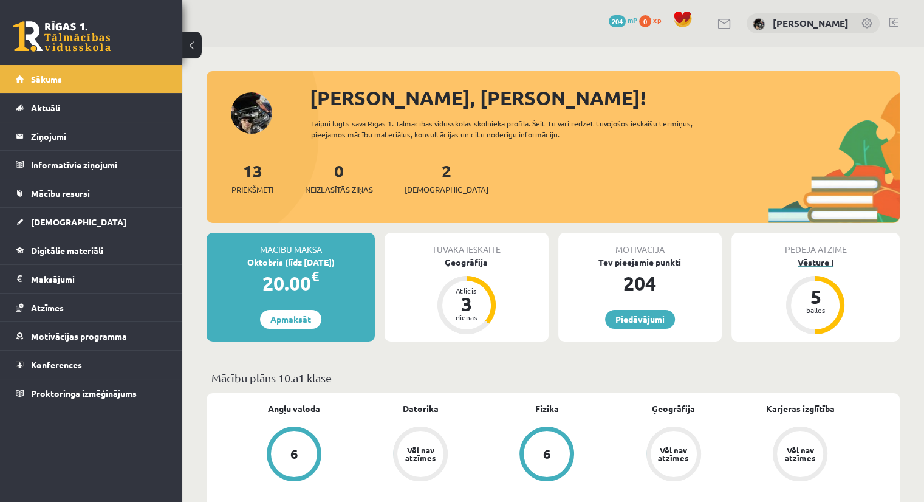
click at [817, 261] on div "Vēsture I" at bounding box center [815, 262] width 168 height 13
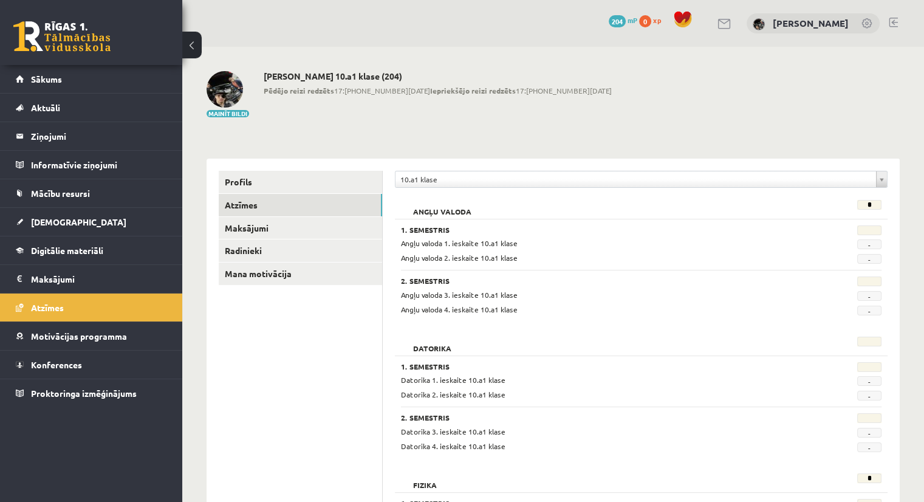
click at [188, 40] on button at bounding box center [191, 45] width 19 height 27
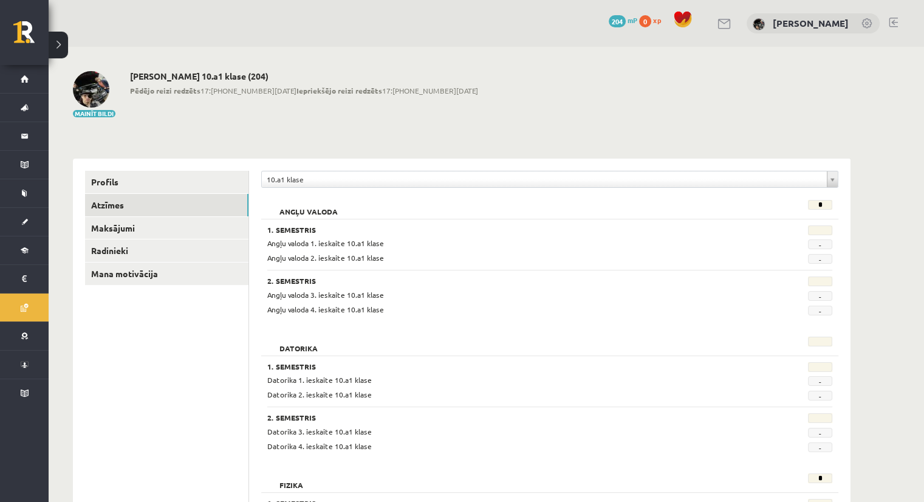
click at [87, 91] on img at bounding box center [91, 89] width 36 height 36
click at [890, 20] on link at bounding box center [893, 23] width 9 height 10
